Goal: Information Seeking & Learning: Learn about a topic

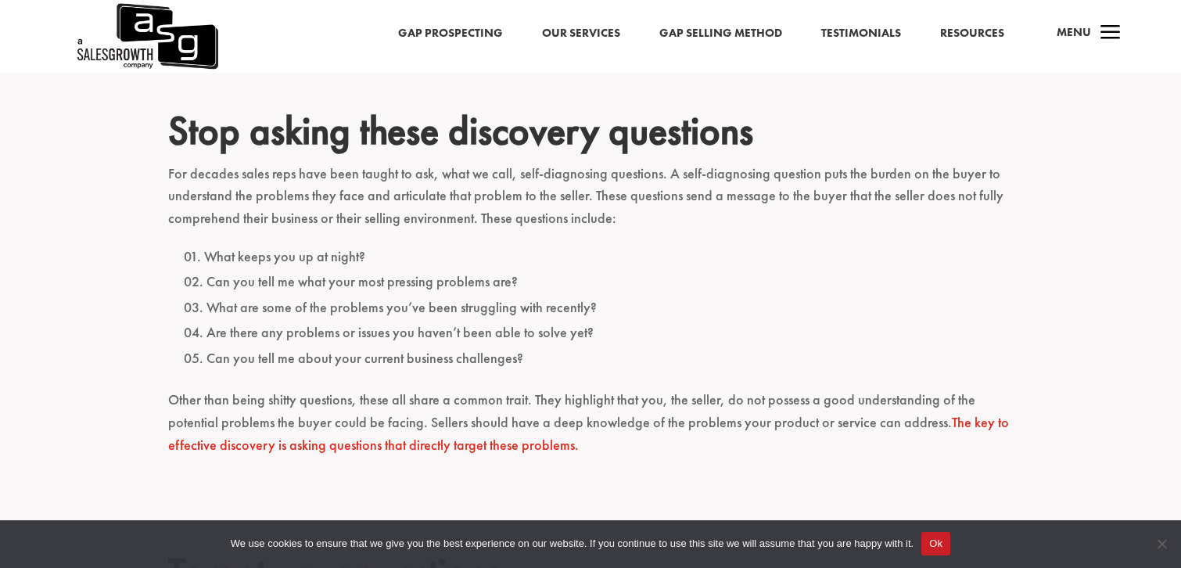
scroll to position [559, 0]
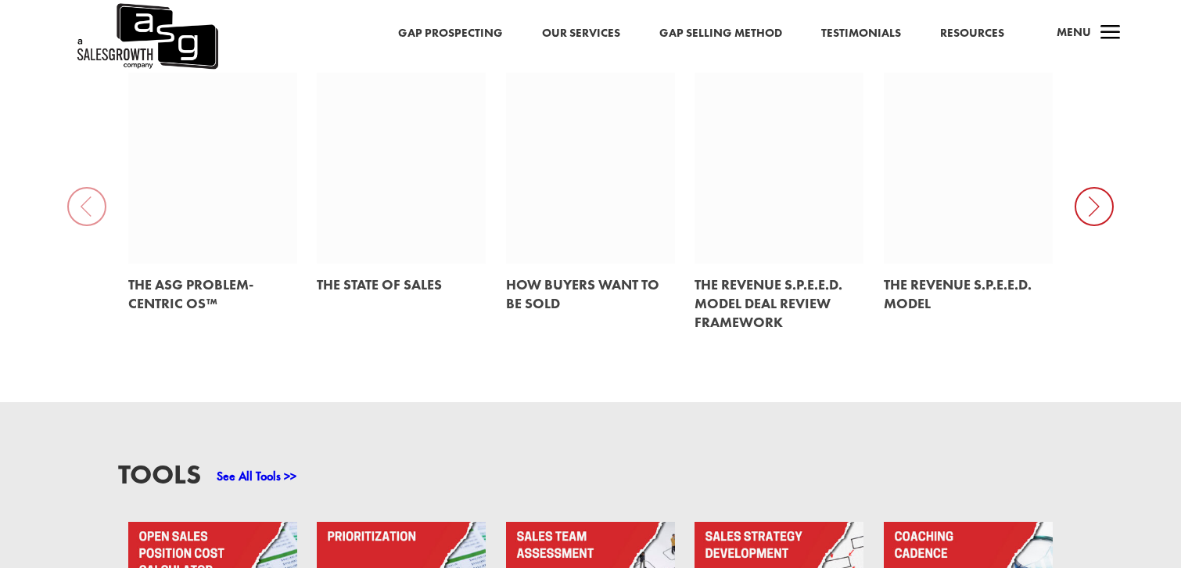
scroll to position [805, 0]
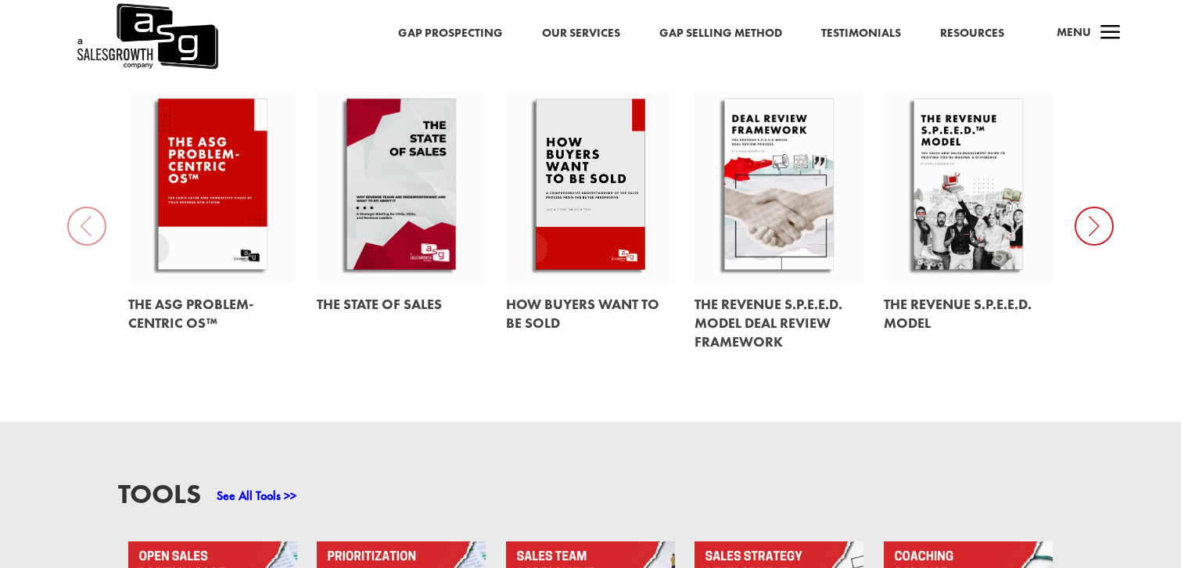
click at [1097, 206] on icon at bounding box center [1094, 225] width 39 height 39
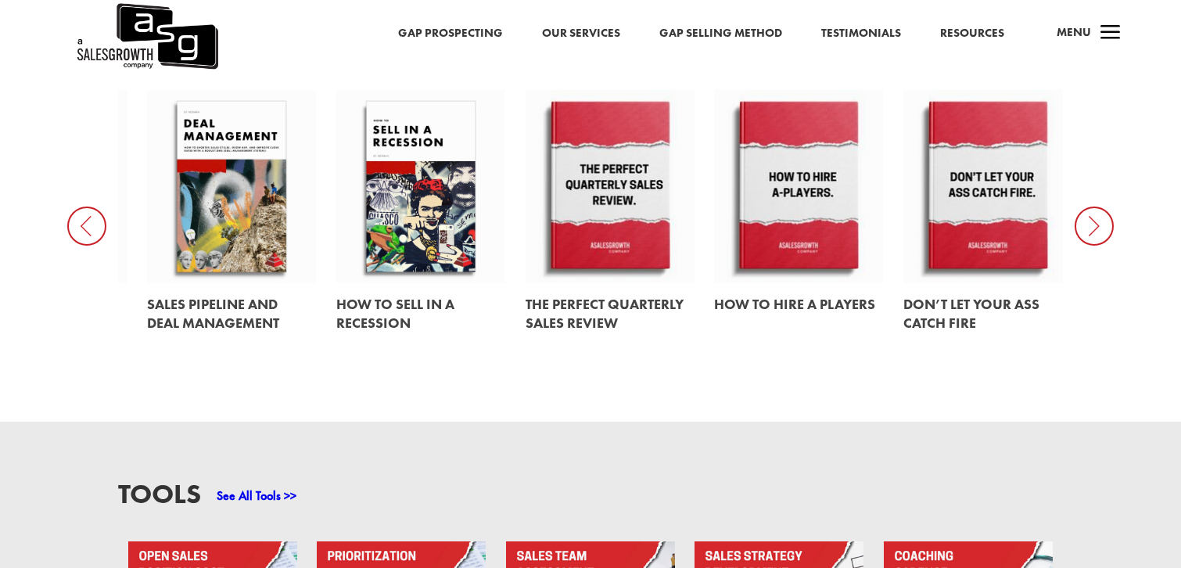
click at [1089, 210] on icon at bounding box center [1094, 225] width 39 height 39
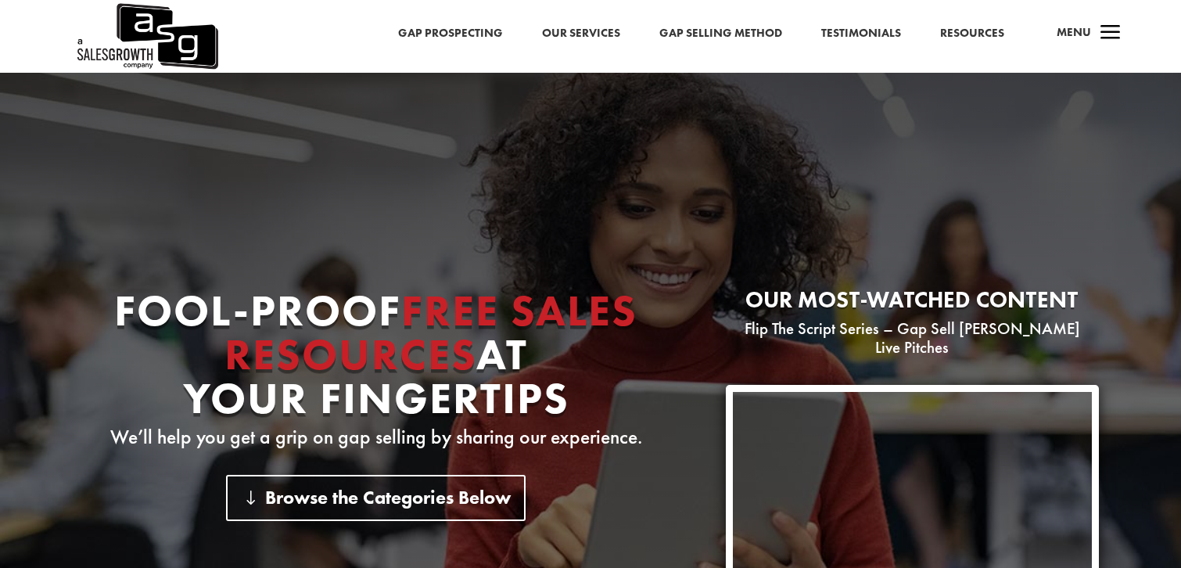
scroll to position [0, 0]
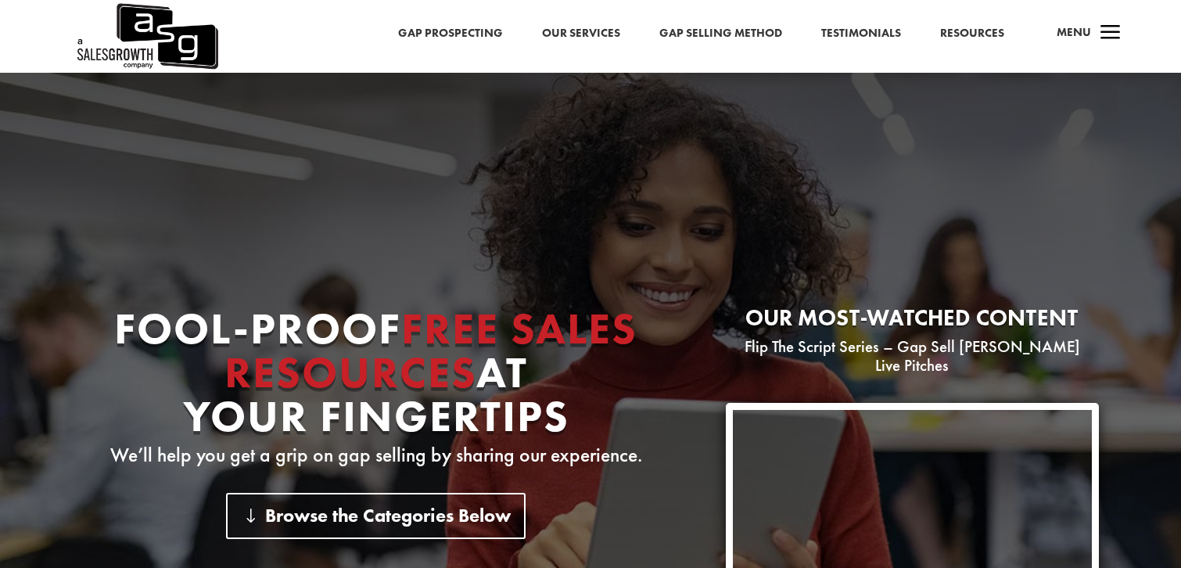
click at [809, 104] on div "Fool-proof Free Sales Resources At Your Fingertips We’ll help you get a grip on…" at bounding box center [590, 374] width 1181 height 602
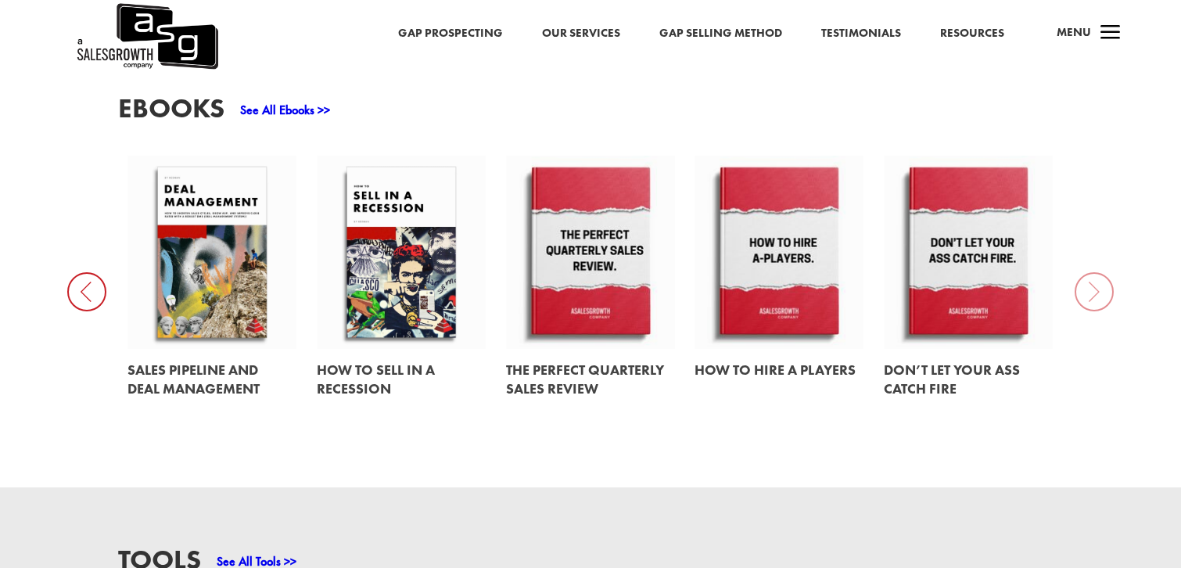
scroll to position [740, 0]
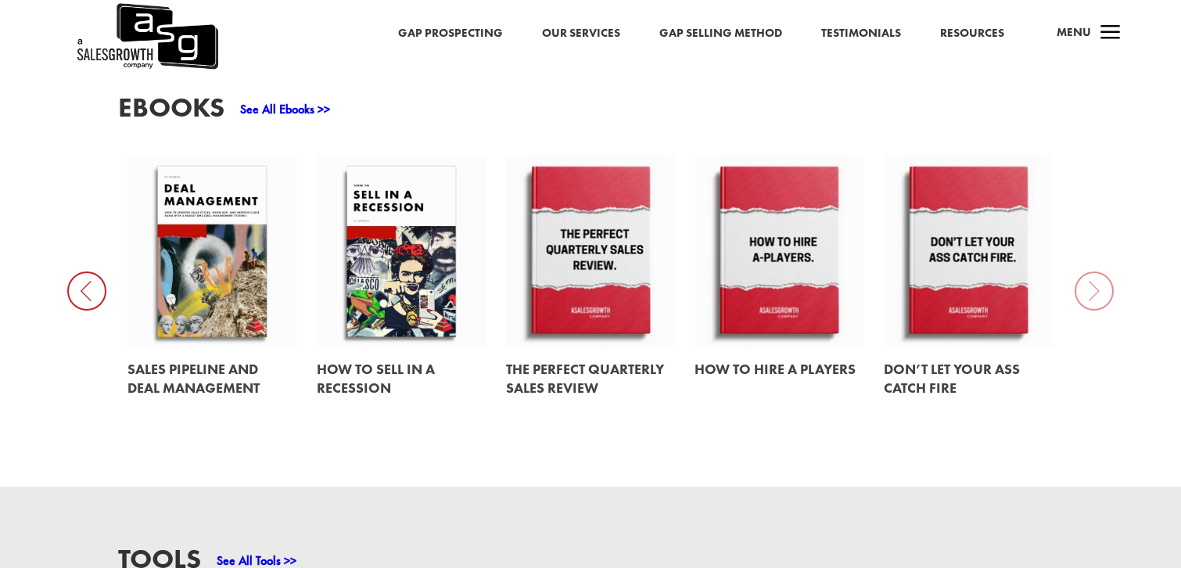
click at [1089, 272] on div "EBooks See All Ebooks >> The ASG Problem-Centric OS™ The State of Sales How Buy…" at bounding box center [590, 260] width 1181 height 451
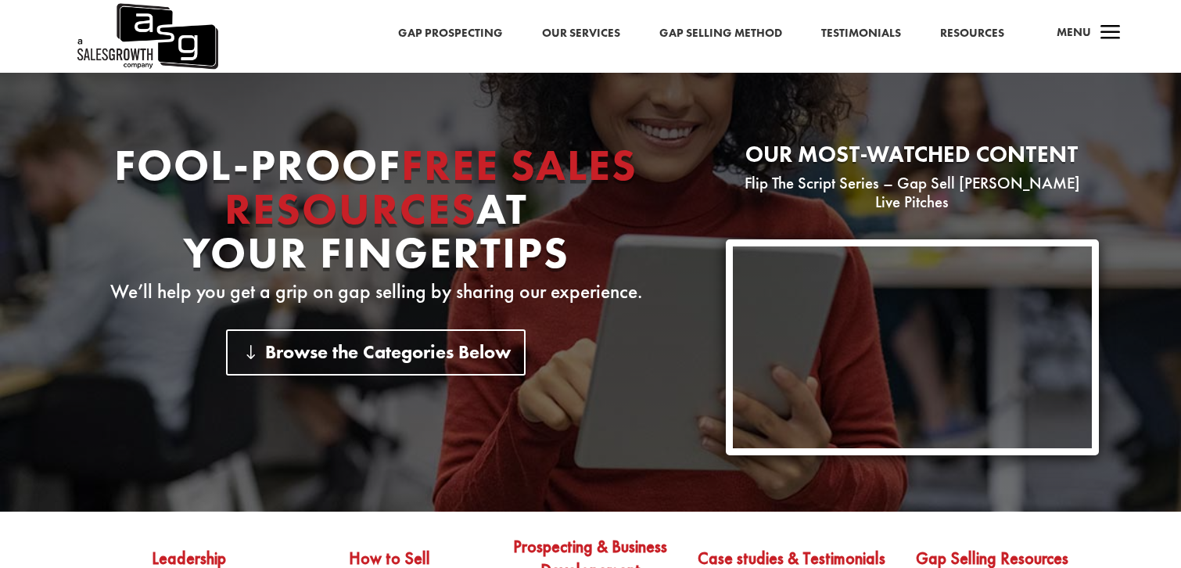
scroll to position [0, 0]
